Goal: Information Seeking & Learning: Learn about a topic

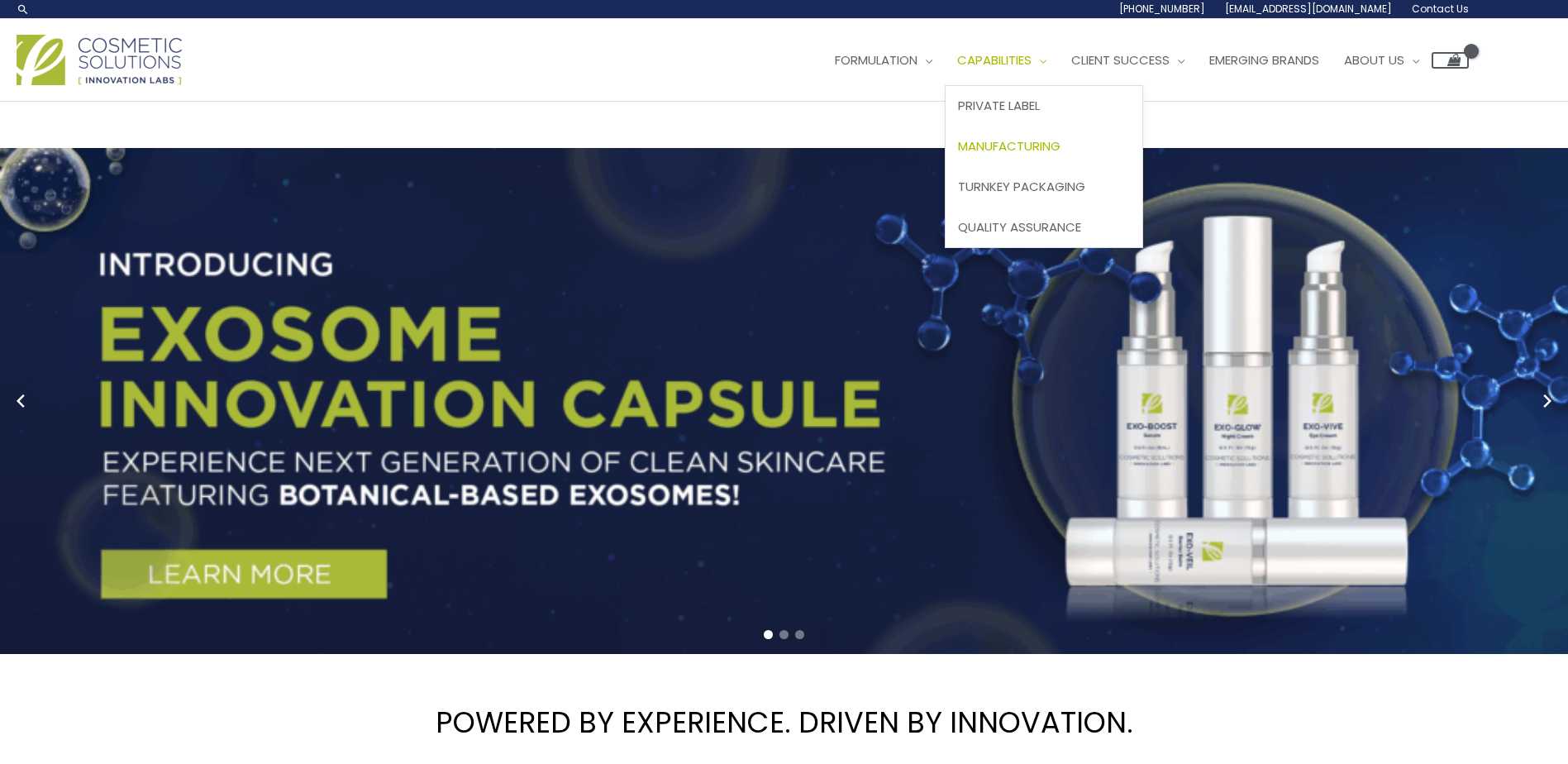
click at [1061, 151] on span "Manufacturing" at bounding box center [1009, 146] width 102 height 17
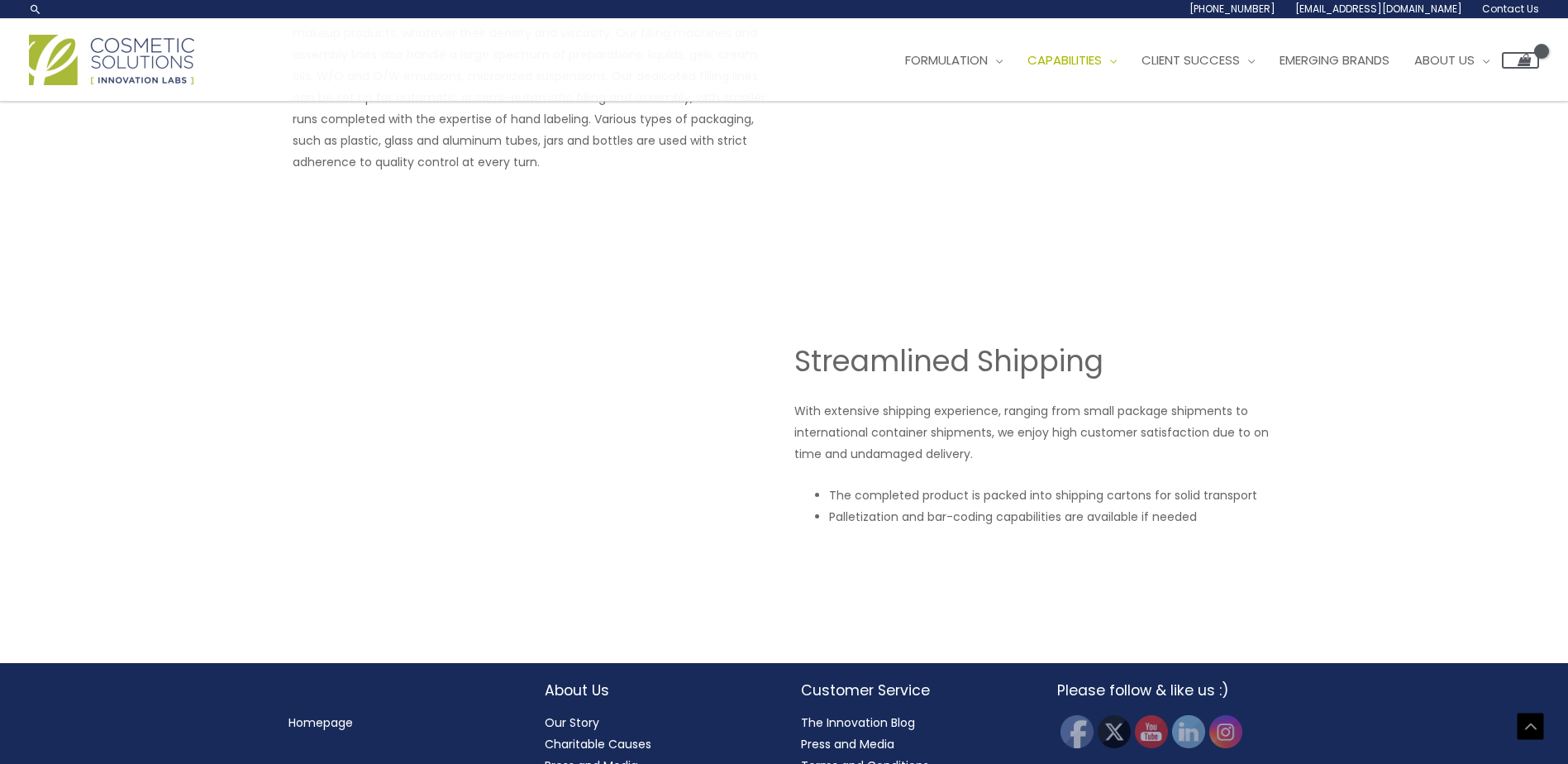
scroll to position [2768, 0]
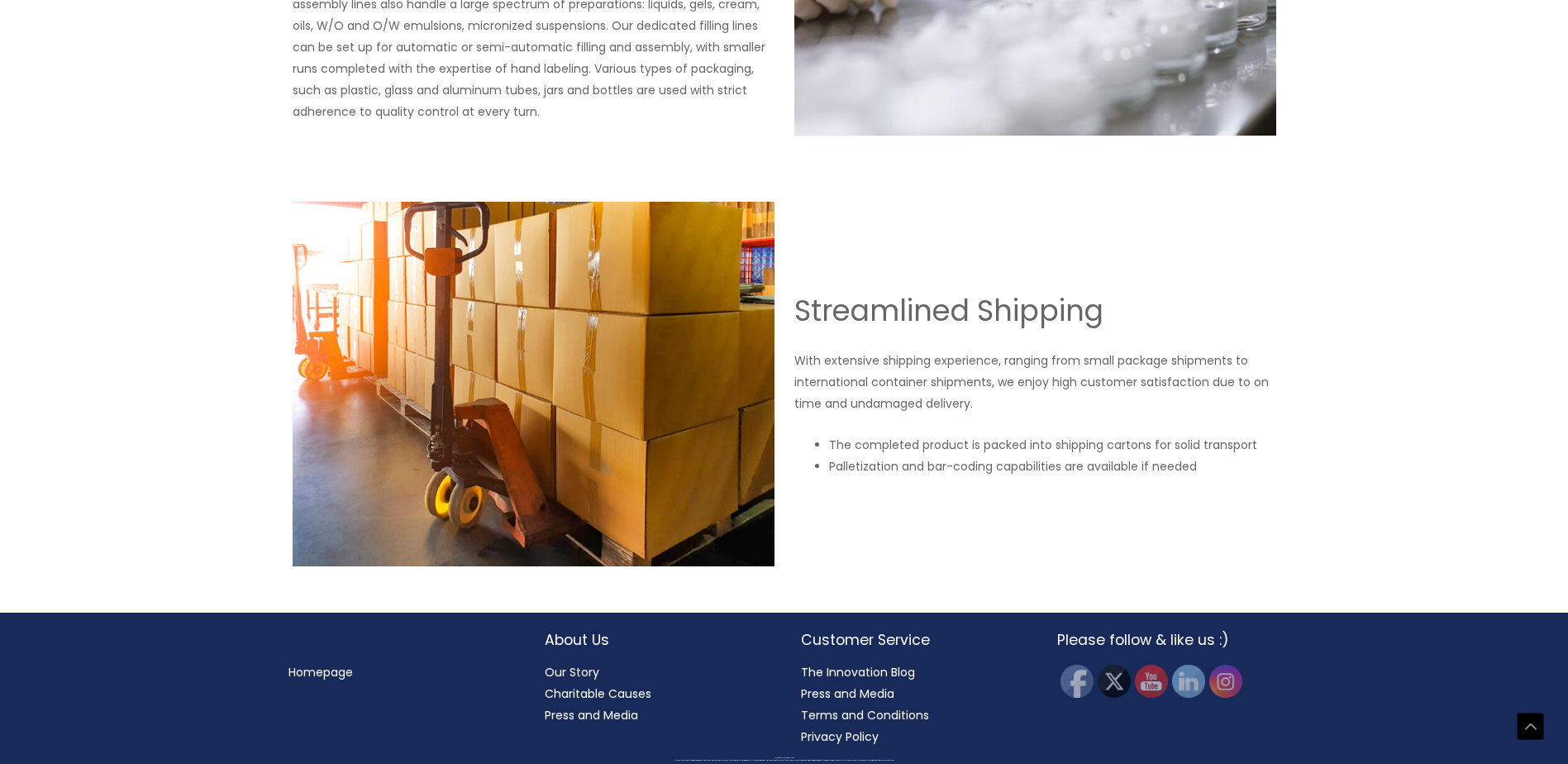
click at [870, 696] on link "Press and Media" at bounding box center [847, 693] width 94 height 16
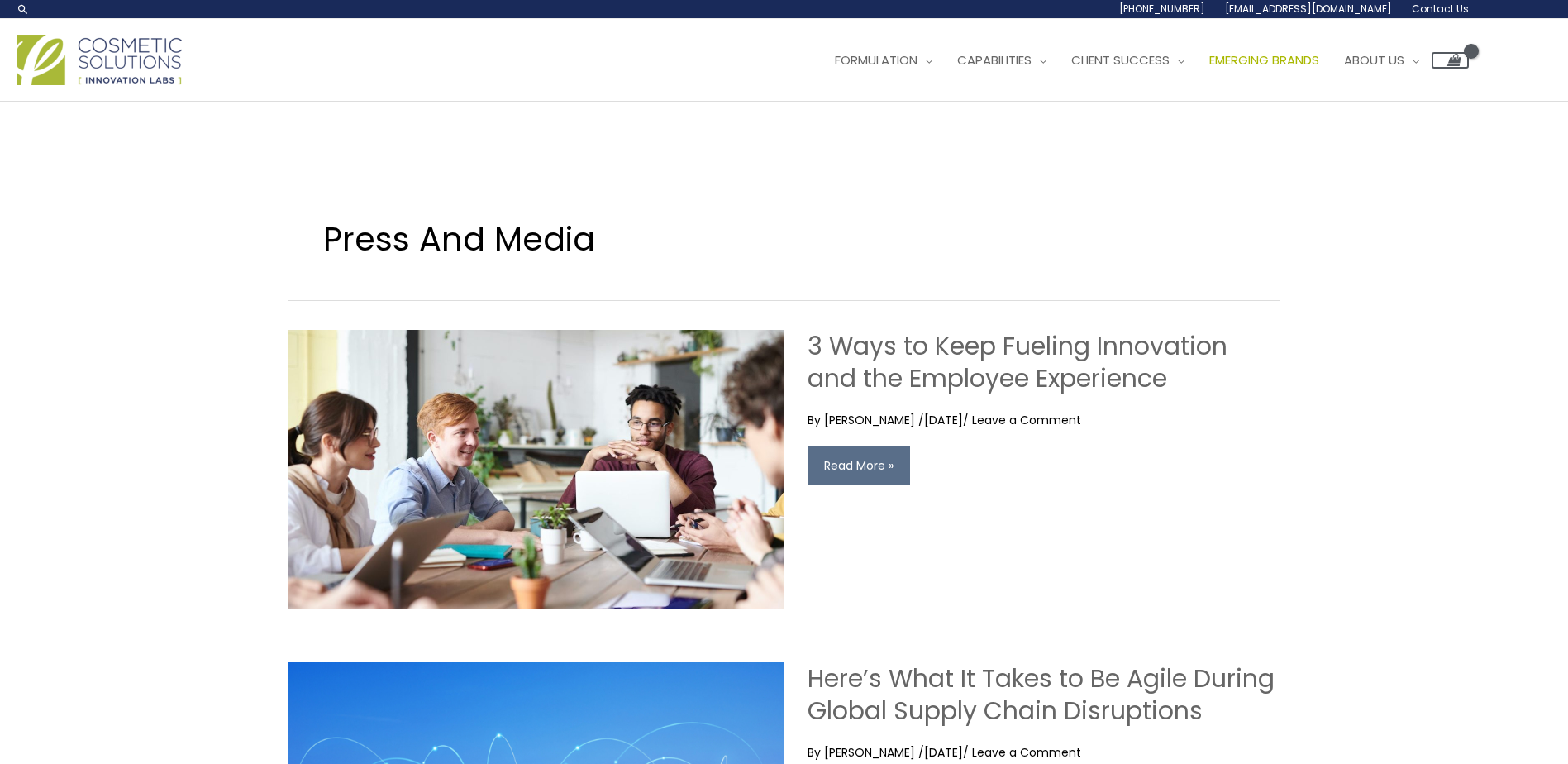
click at [1319, 62] on span "Emerging Brands" at bounding box center [1264, 60] width 110 height 17
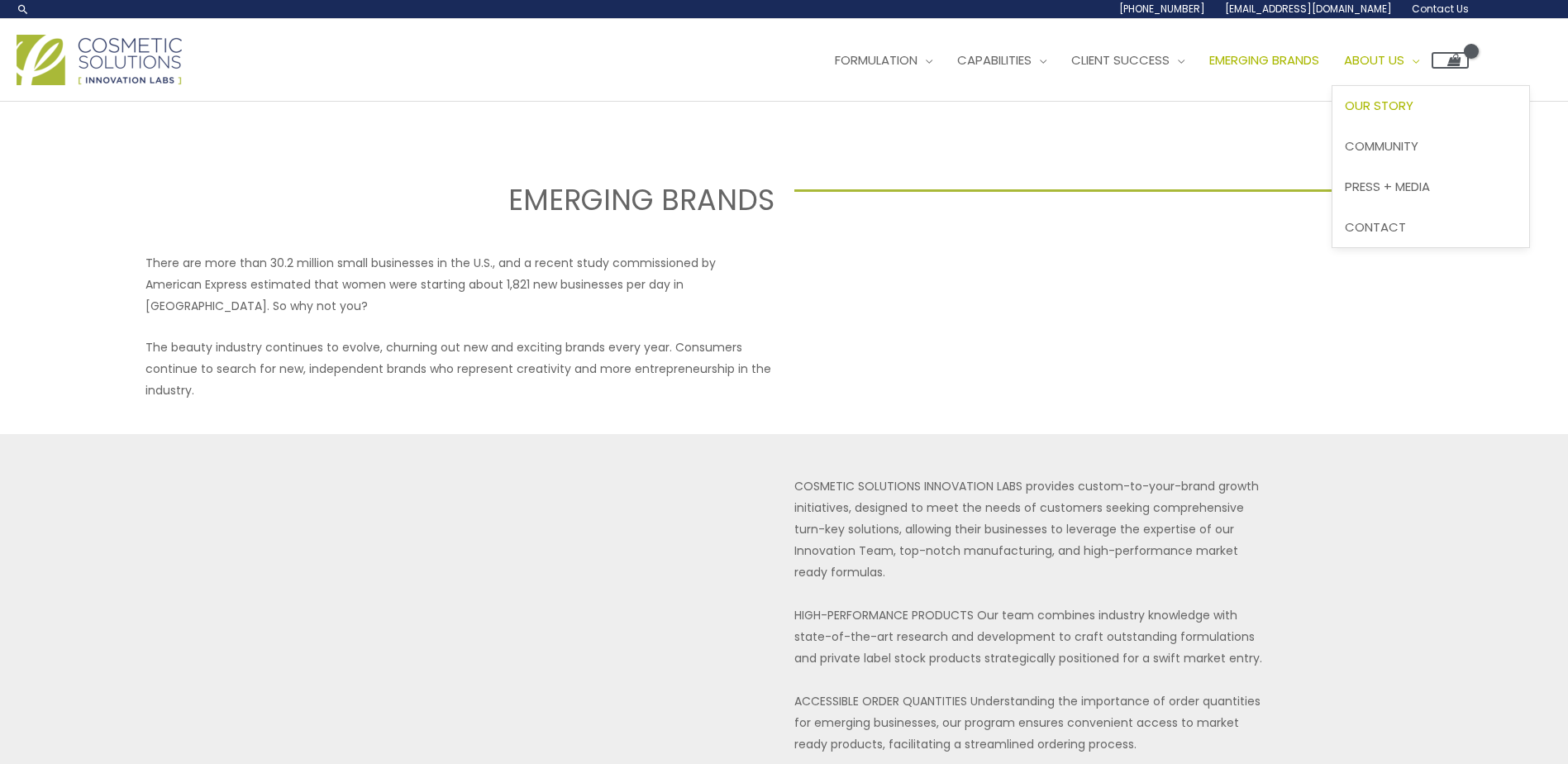
click at [1413, 114] on span "Our Story" at bounding box center [1380, 105] width 69 height 17
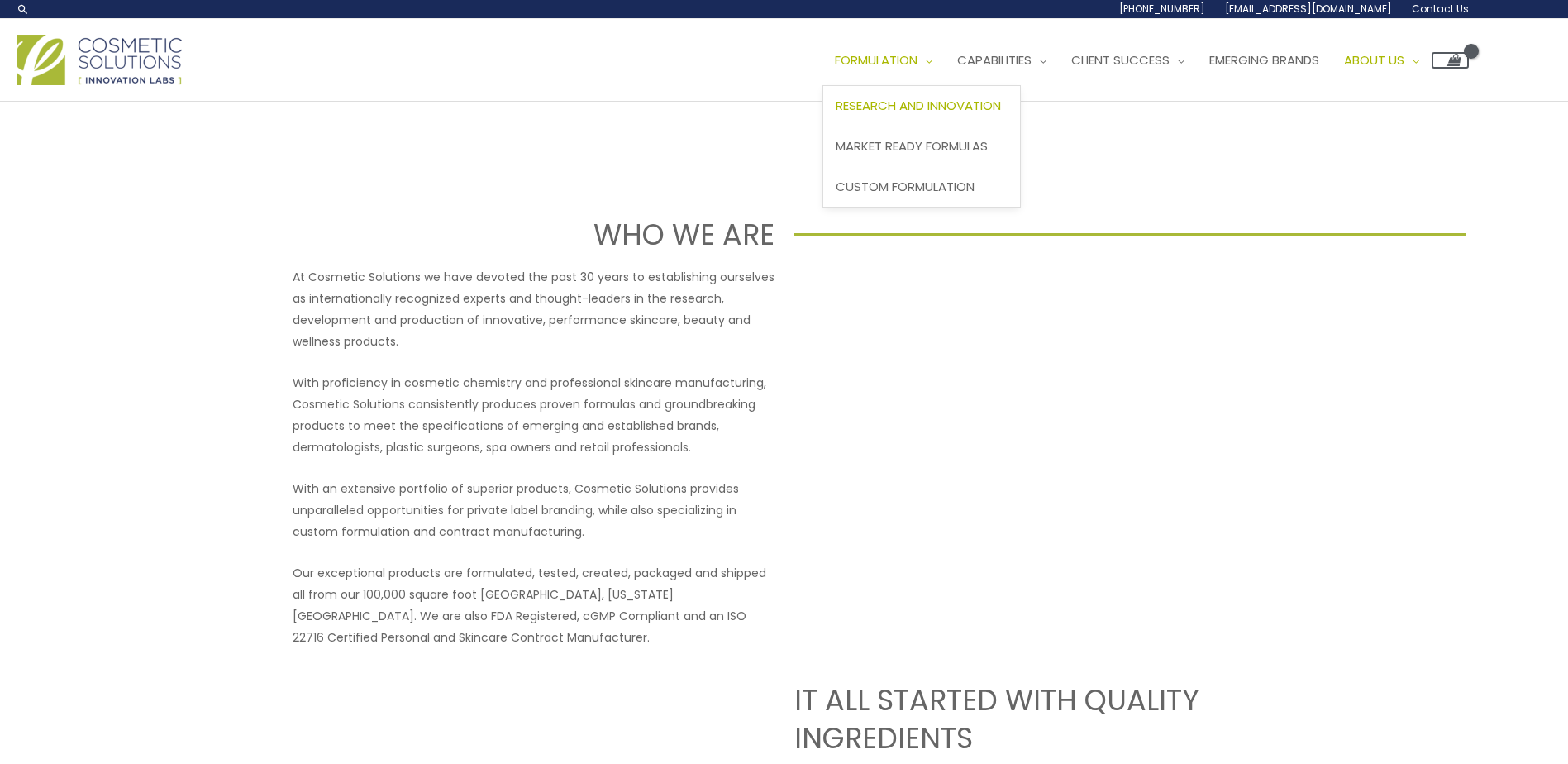
click at [968, 111] on span "Research and Innovation" at bounding box center [919, 105] width 165 height 17
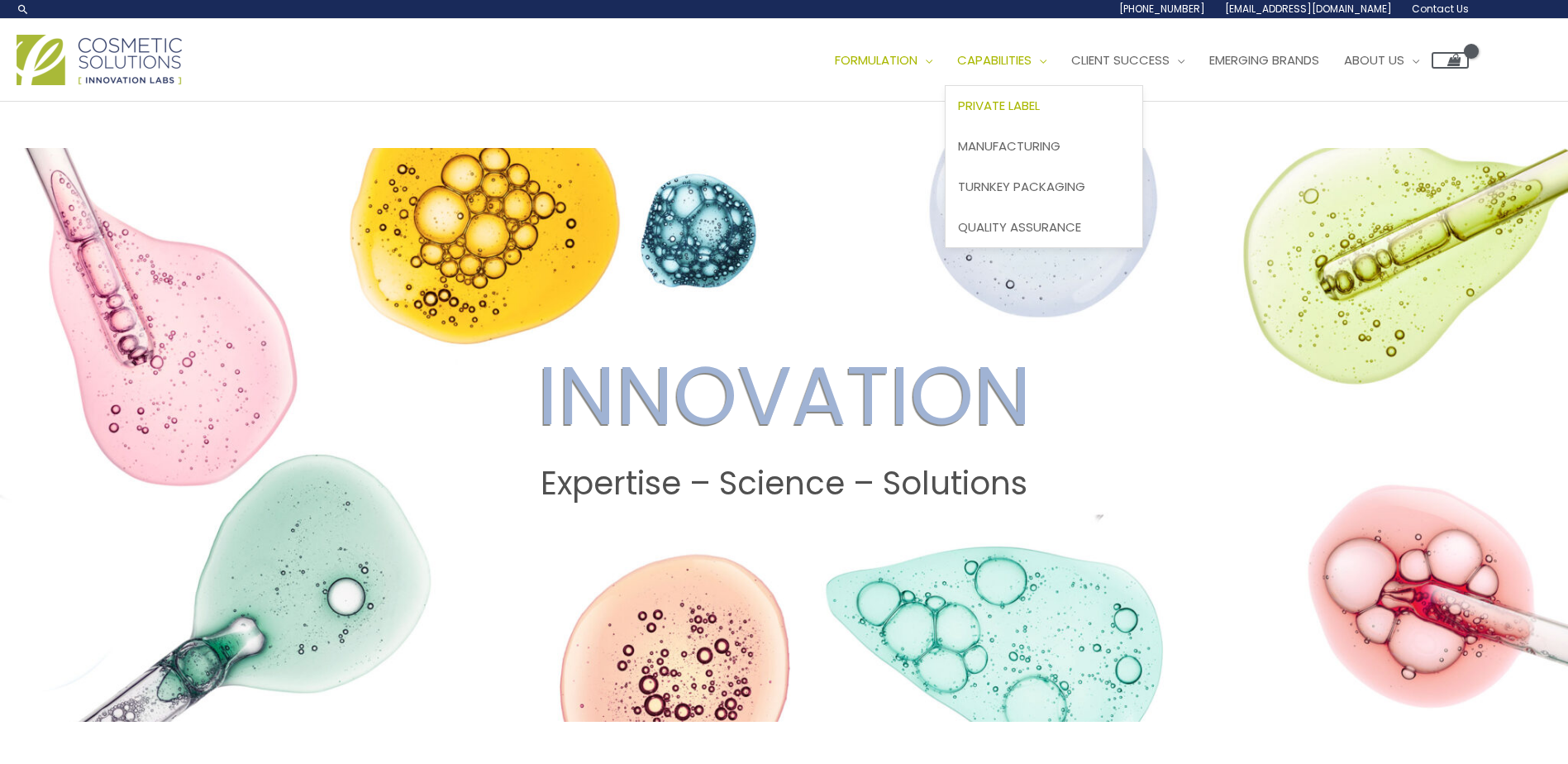
click at [1040, 108] on span "Private Label" at bounding box center [999, 105] width 82 height 17
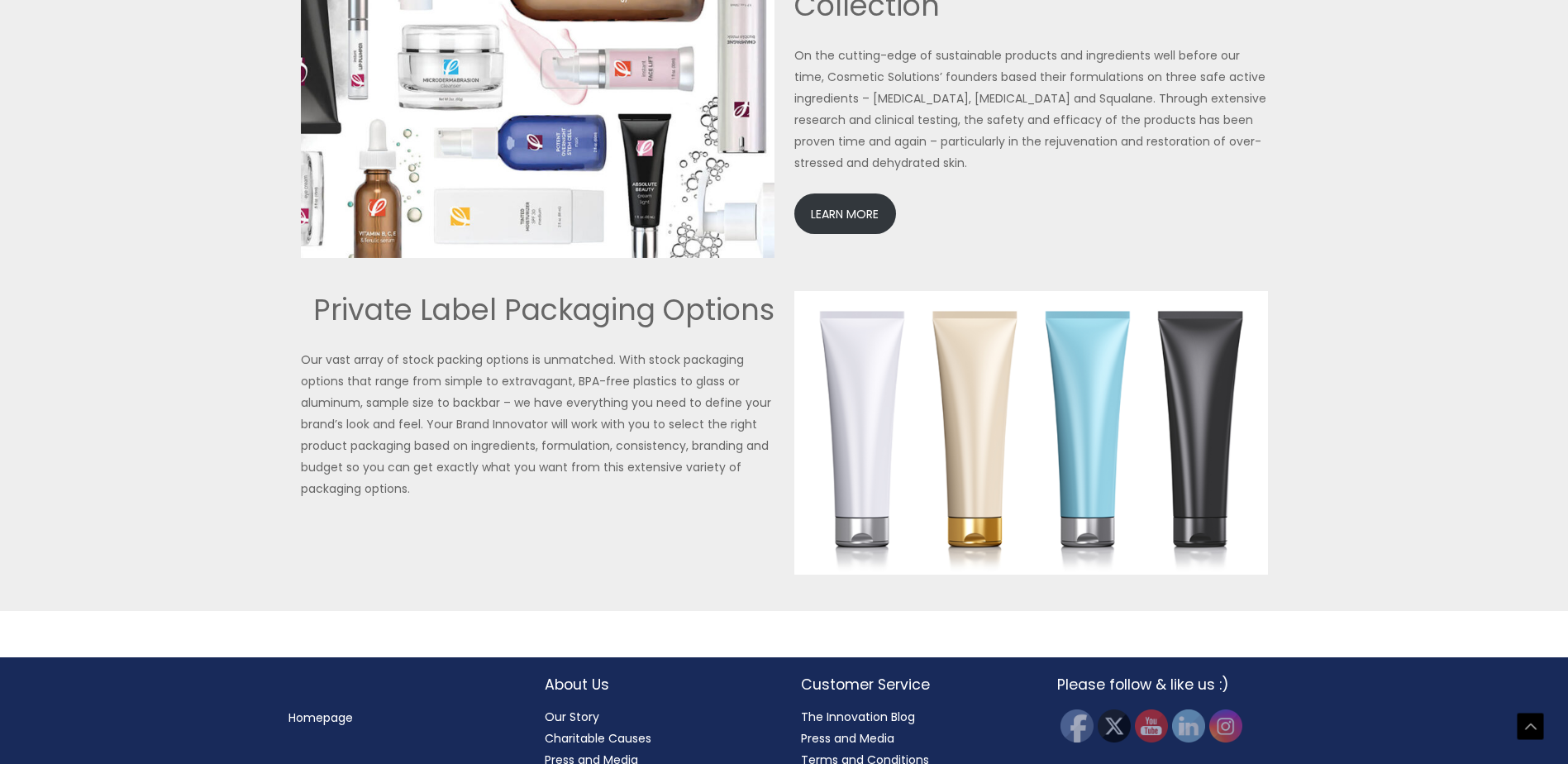
scroll to position [3556, 0]
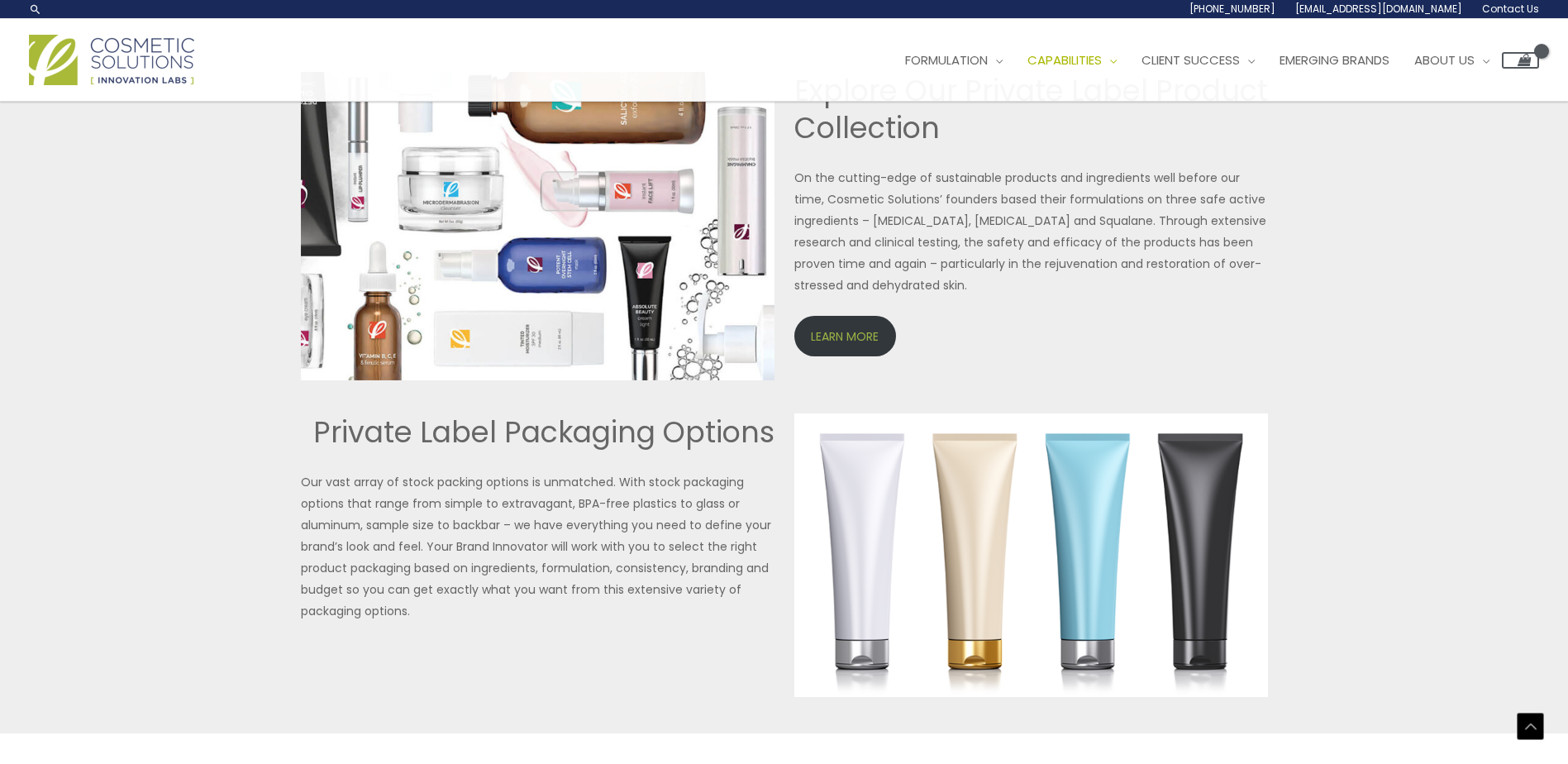
click at [862, 333] on link "LEARN MORE" at bounding box center [845, 336] width 101 height 40
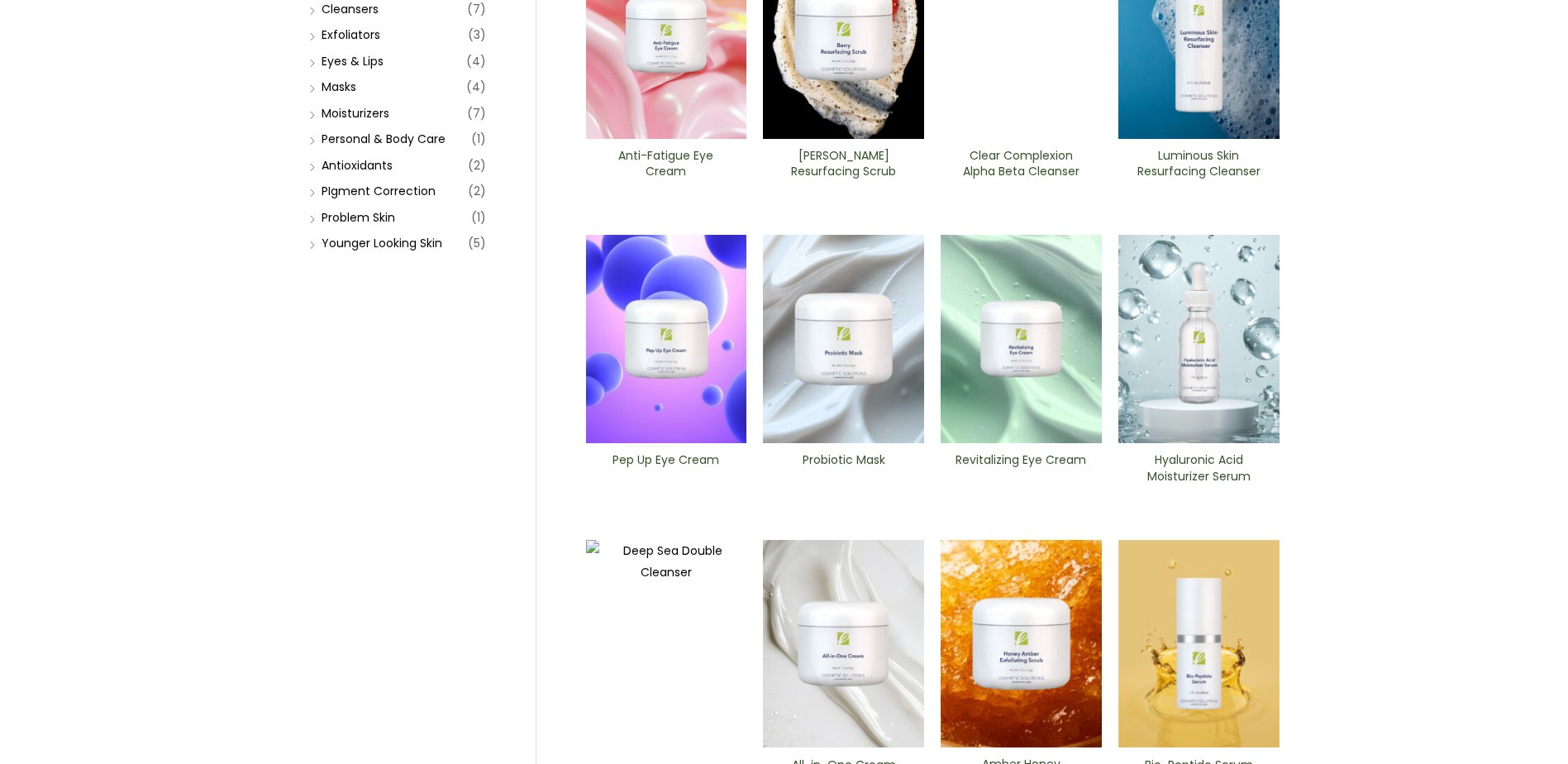
scroll to position [165, 0]
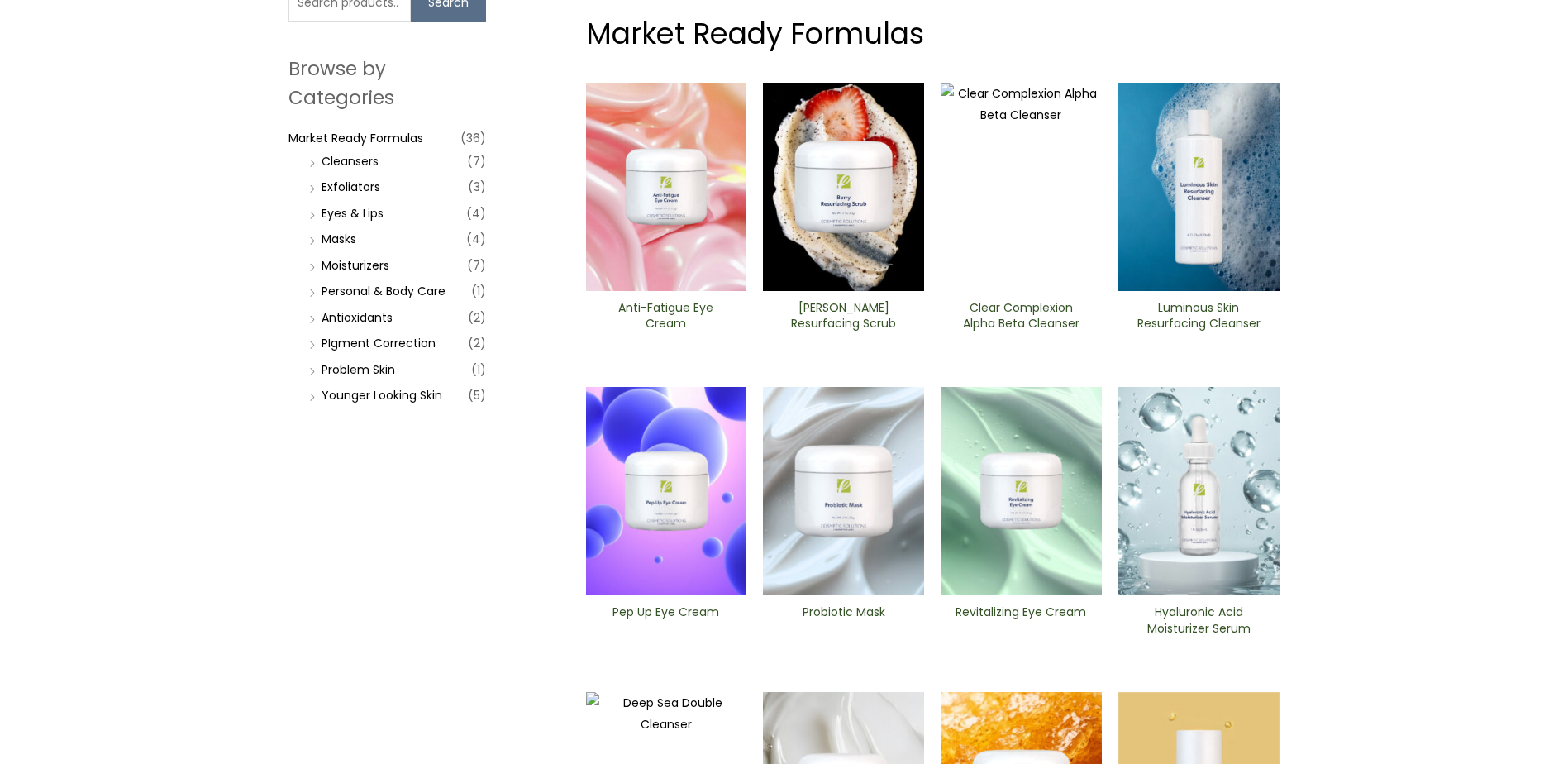
click at [313, 268] on li "Moisturizers (7)" at bounding box center [396, 265] width 181 height 23
click at [338, 262] on link "Moisturizers" at bounding box center [355, 265] width 68 height 16
